Goal: Task Accomplishment & Management: Complete application form

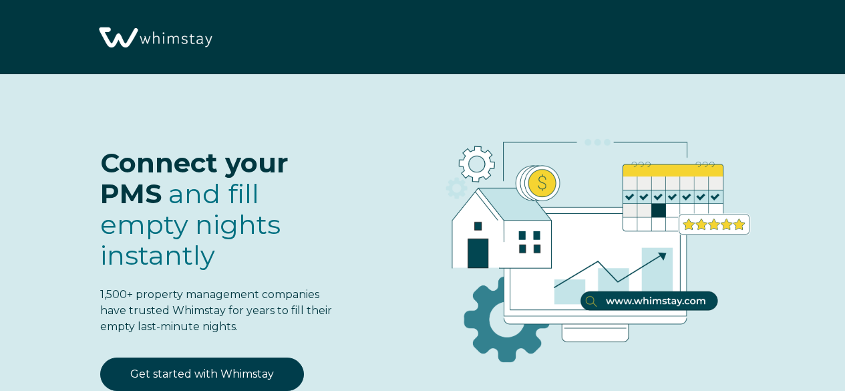
select select "US"
select select "Standard"
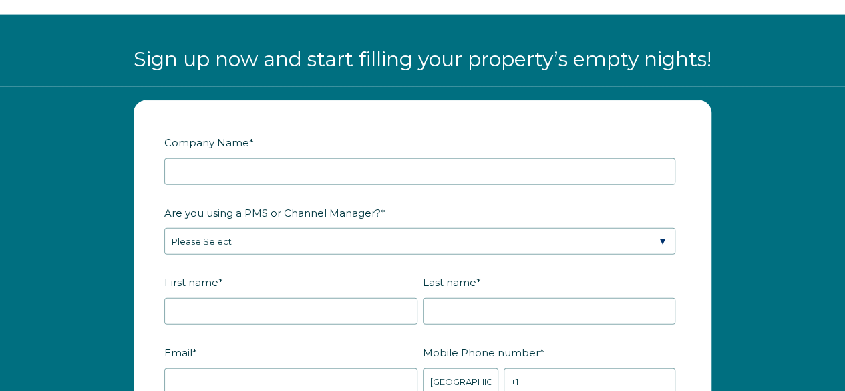
scroll to position [1481, 0]
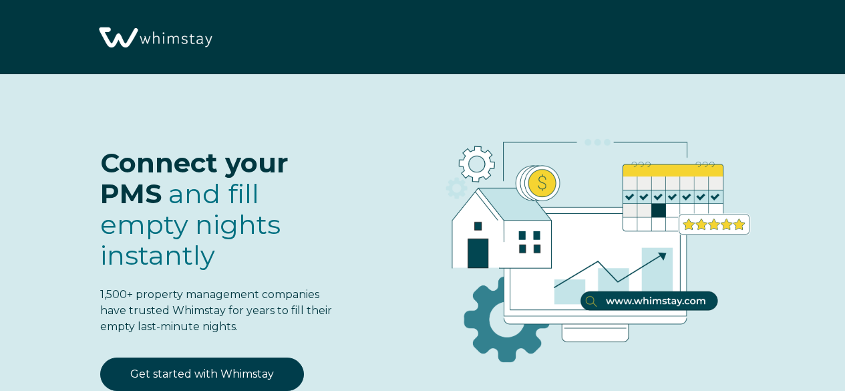
select select "US"
select select "Standard"
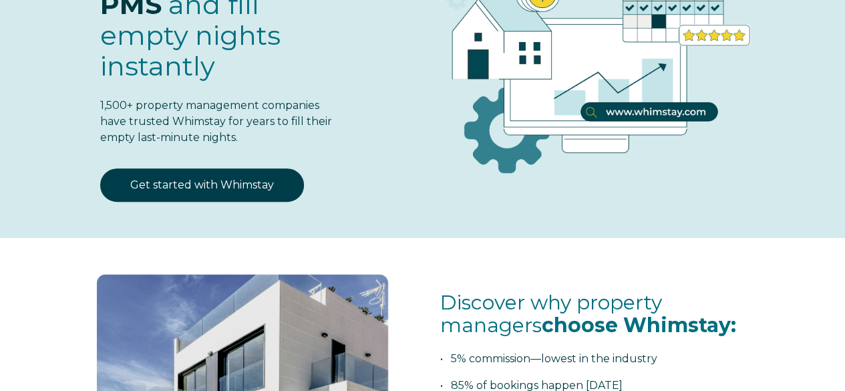
scroll to position [191, 0]
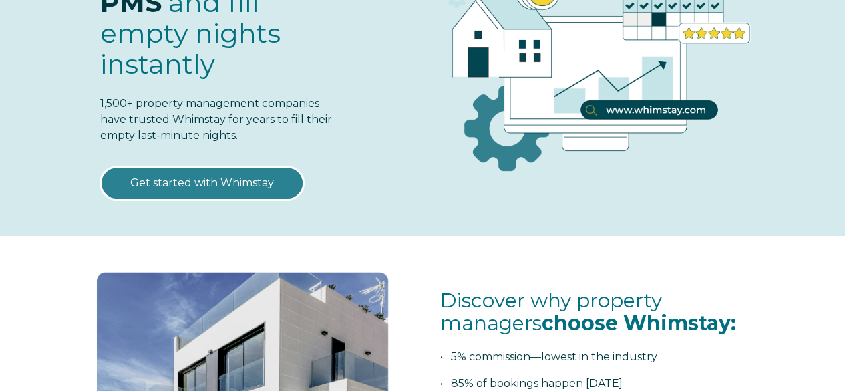
click at [237, 176] on link "Get started with Whimstay" at bounding box center [202, 182] width 204 height 33
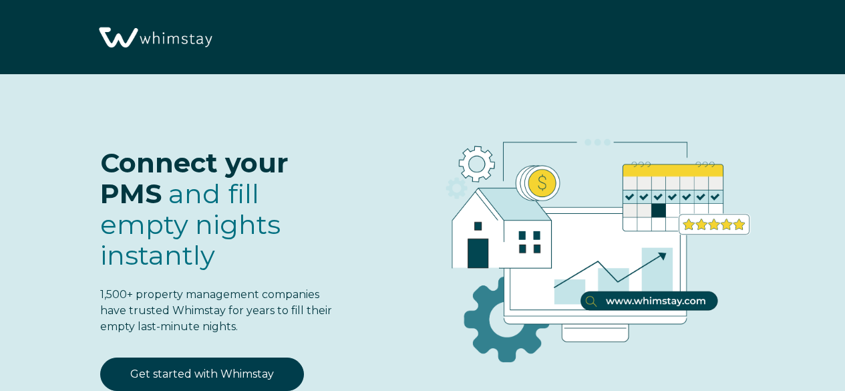
select select "US"
select select "Standard"
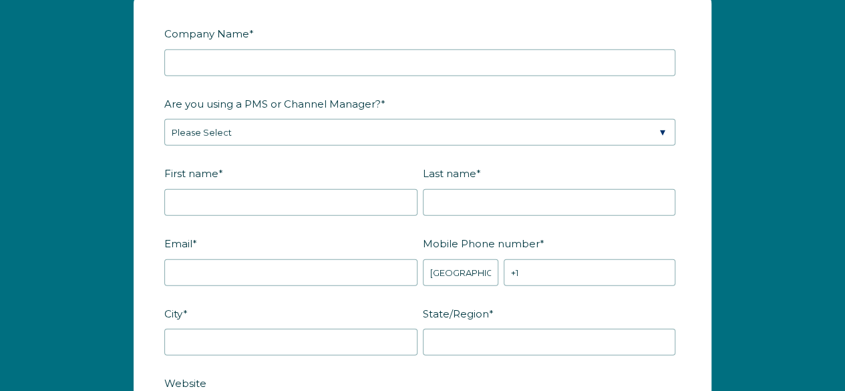
scroll to position [1592, 0]
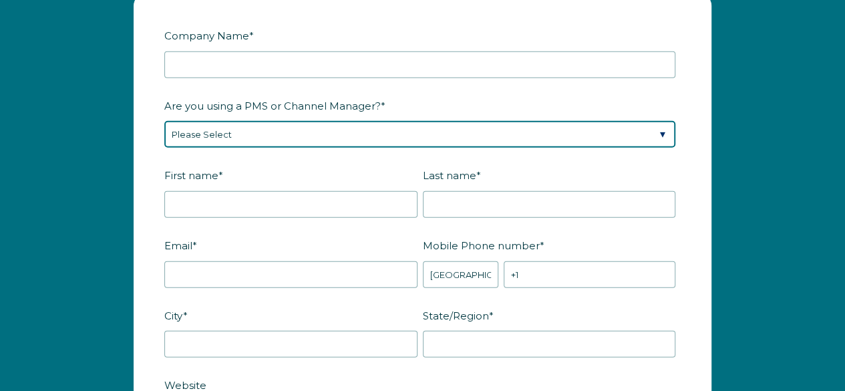
click at [380, 124] on select "Please Select Barefoot BookingPal Boost Brightside CiiRUS Escapia Guesty Hostaw…" at bounding box center [419, 134] width 511 height 27
select select "Hostfully"
click at [164, 121] on select "Please Select Barefoot BookingPal Boost Brightside CiiRUS Escapia Guesty Hostaw…" at bounding box center [419, 134] width 511 height 27
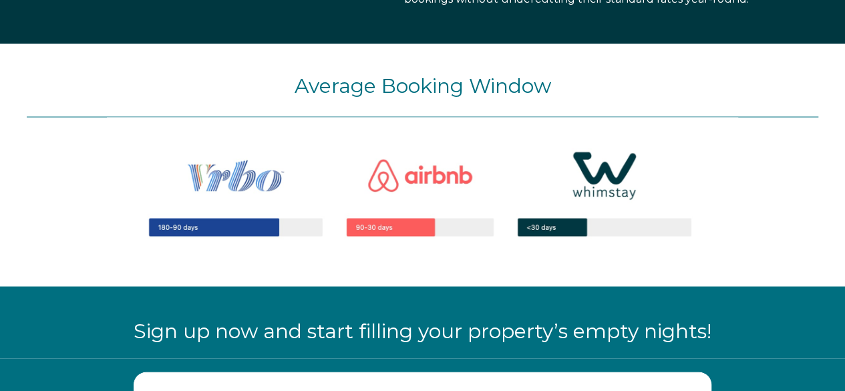
scroll to position [1196, 0]
